Goal: Task Accomplishment & Management: Manage account settings

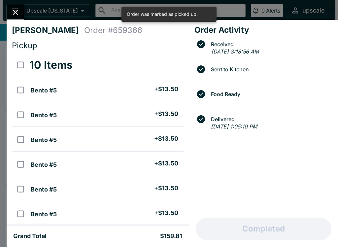
scroll to position [6, 0]
click at [18, 11] on icon "Close" at bounding box center [15, 12] width 9 height 9
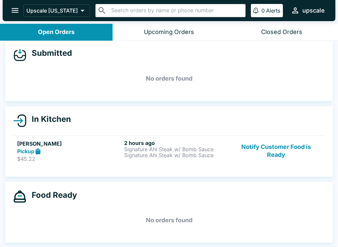
click at [260, 156] on button "Notify Customer Food is Ready" at bounding box center [275, 151] width 89 height 23
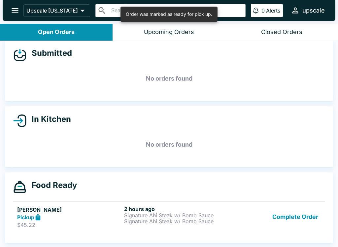
click at [275, 219] on button "Complete Order" at bounding box center [295, 217] width 51 height 23
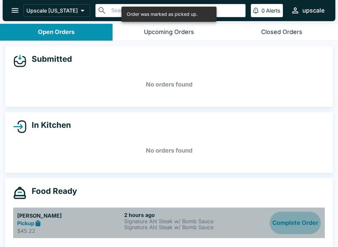
click at [292, 228] on button "Complete Order" at bounding box center [295, 223] width 51 height 23
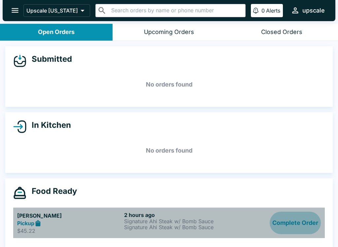
click at [292, 223] on button "Complete Order" at bounding box center [295, 223] width 51 height 23
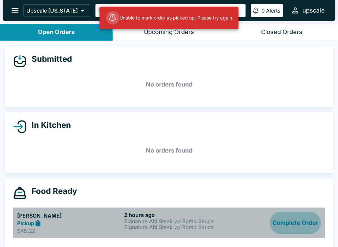
click at [287, 217] on button "Complete Order" at bounding box center [295, 223] width 51 height 23
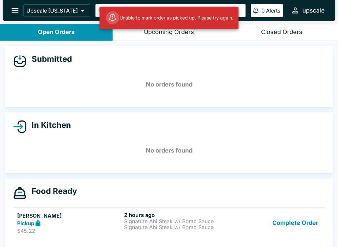
click at [37, 227] on div "[PERSON_NAME] Pickup $45.22" at bounding box center [69, 223] width 104 height 23
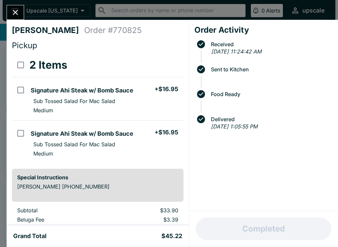
click at [278, 201] on div "Order Activity Received [DATE] 11:24:42 AM Sent to Kitchen Food Ready Delivered…" at bounding box center [263, 115] width 149 height 191
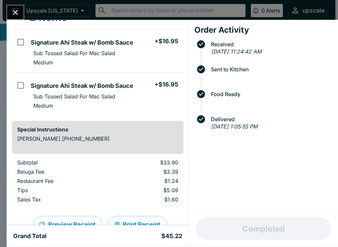
scroll to position [47, 0]
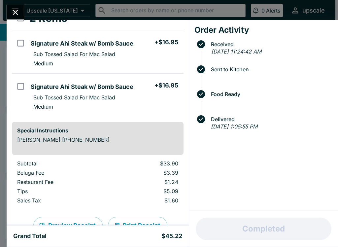
click at [18, 13] on icon "Close" at bounding box center [15, 12] width 9 height 9
